Goal: Use online tool/utility: Utilize a website feature to perform a specific function

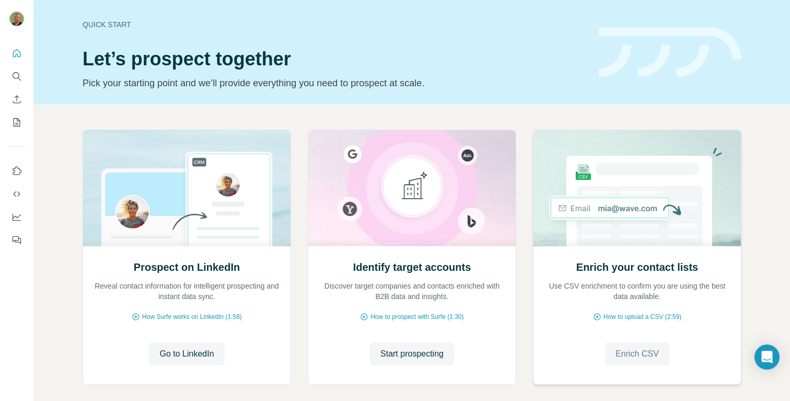
click at [627, 349] on span "Enrich CSV" at bounding box center [636, 353] width 43 height 13
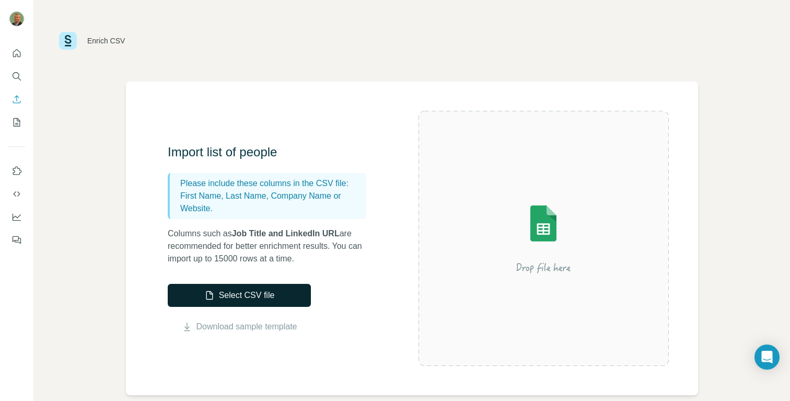
click at [251, 296] on button "Select CSV file" at bounding box center [239, 295] width 143 height 23
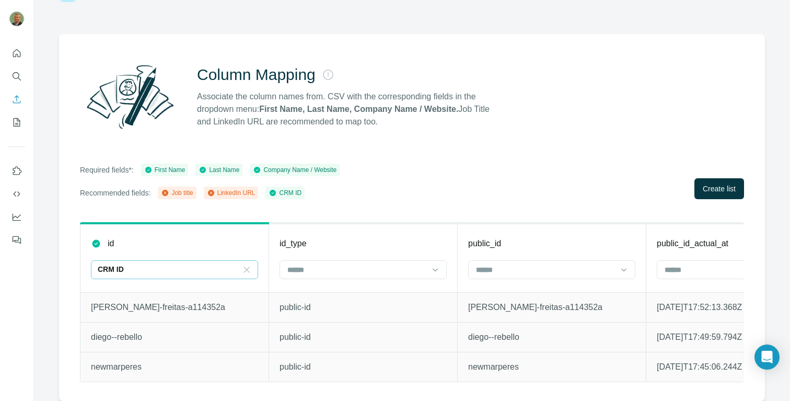
click at [251, 264] on icon at bounding box center [246, 269] width 10 height 10
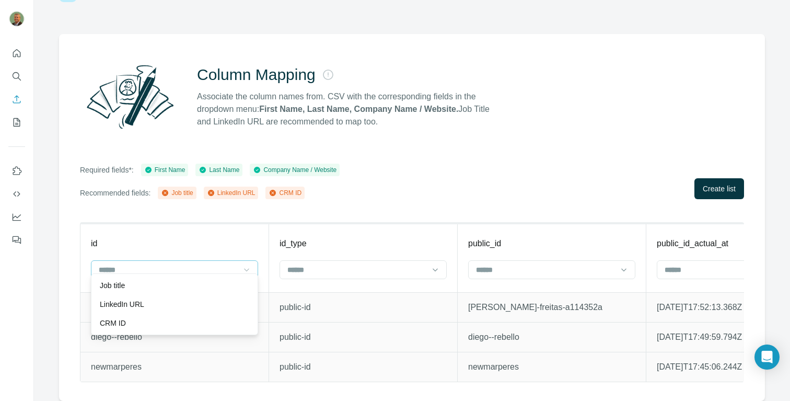
click at [204, 238] on div "id" at bounding box center [174, 243] width 167 height 13
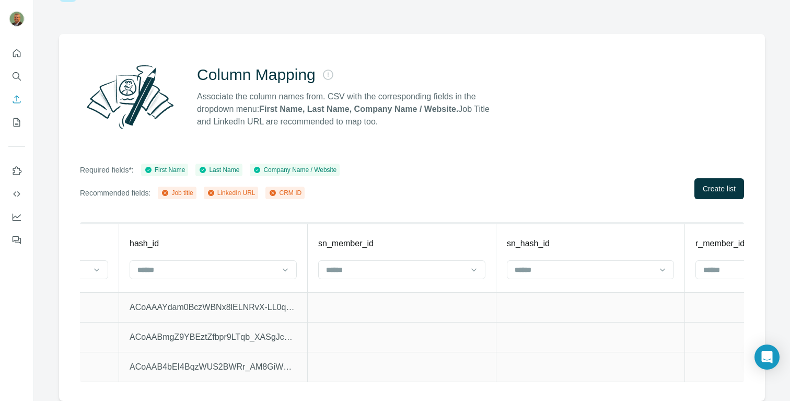
scroll to position [0, 1075]
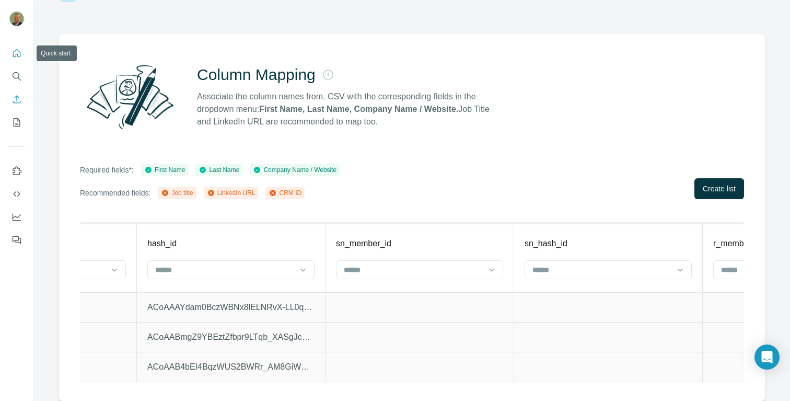
click at [11, 52] on icon "Quick start" at bounding box center [16, 53] width 10 height 10
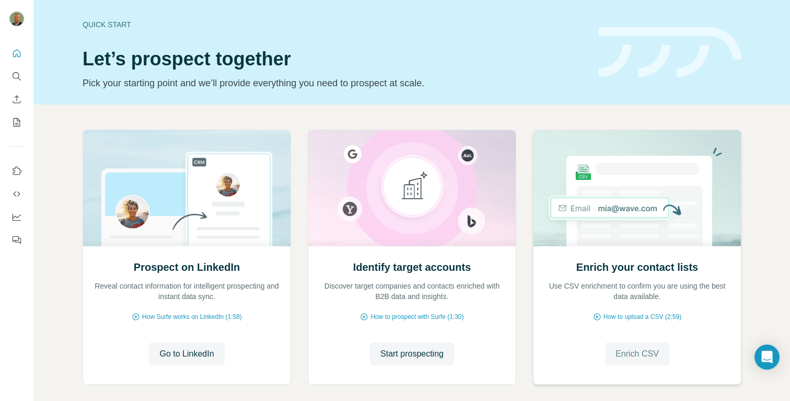
click at [634, 352] on span "Enrich CSV" at bounding box center [636, 353] width 43 height 13
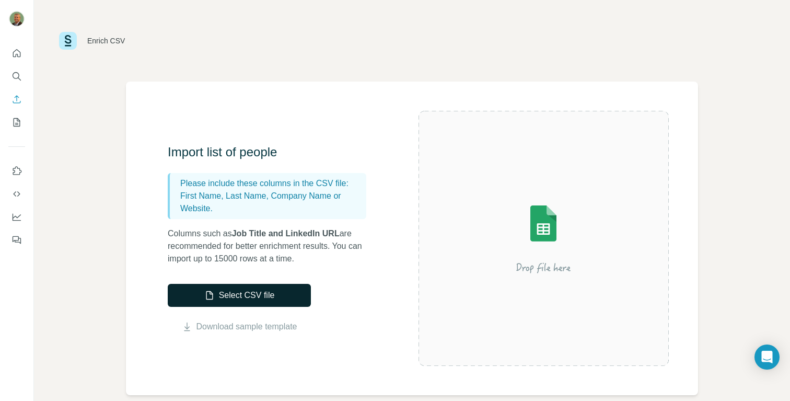
click at [278, 291] on button "Select CSV file" at bounding box center [239, 295] width 143 height 23
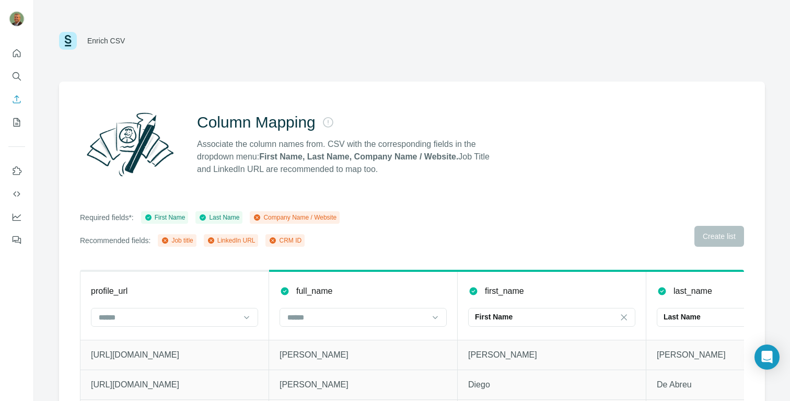
scroll to position [55, 0]
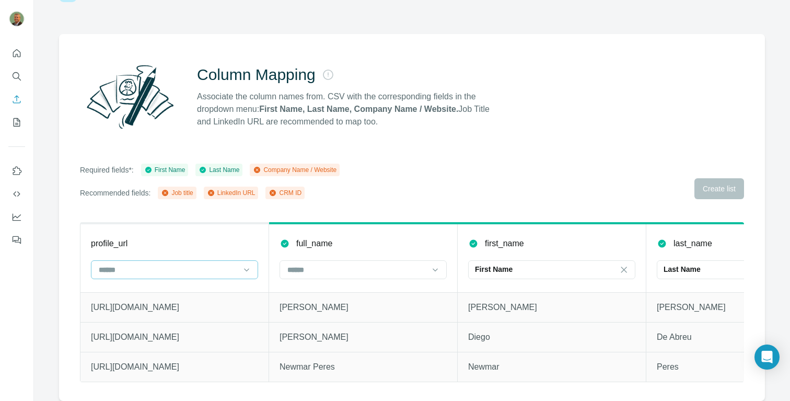
click at [252, 264] on div at bounding box center [174, 269] width 167 height 19
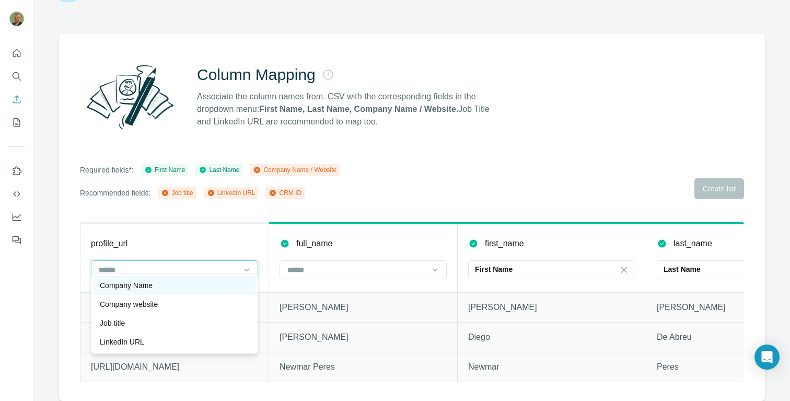
scroll to position [18, 0]
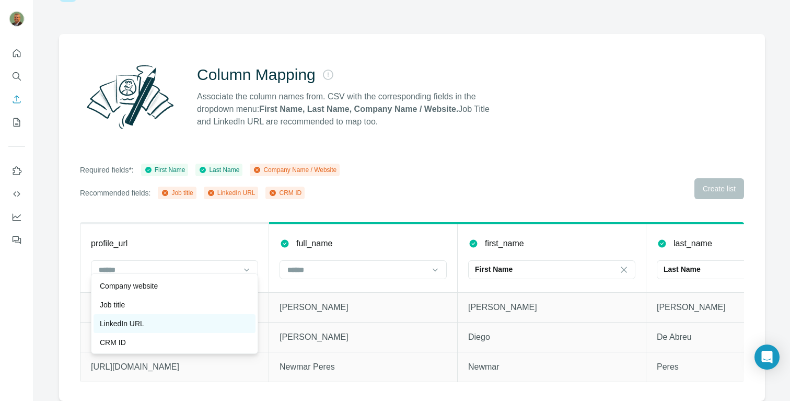
click at [204, 316] on div "LinkedIn URL" at bounding box center [174, 323] width 162 height 19
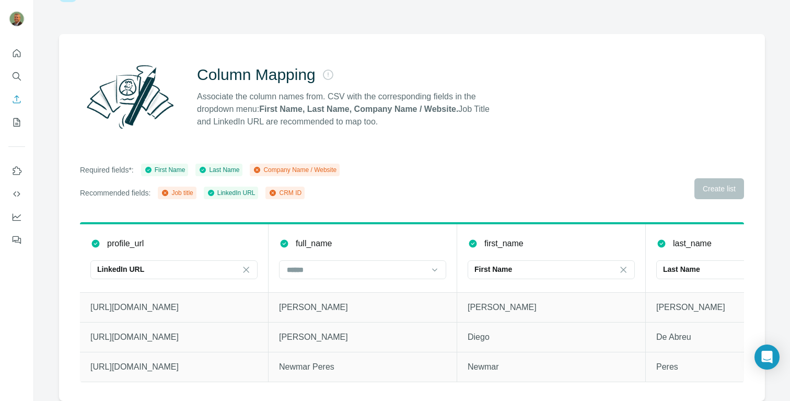
scroll to position [0, 0]
click at [438, 264] on icon at bounding box center [435, 269] width 10 height 10
click at [532, 174] on div "Required fields*: First Name Last Name Company Name / Website Recommended field…" at bounding box center [412, 181] width 664 height 36
click at [439, 264] on icon at bounding box center [435, 269] width 10 height 10
click at [477, 168] on div "Required fields*: First Name Last Name Company Name / Website Recommended field…" at bounding box center [412, 181] width 664 height 36
